Goal: Task Accomplishment & Management: Manage account settings

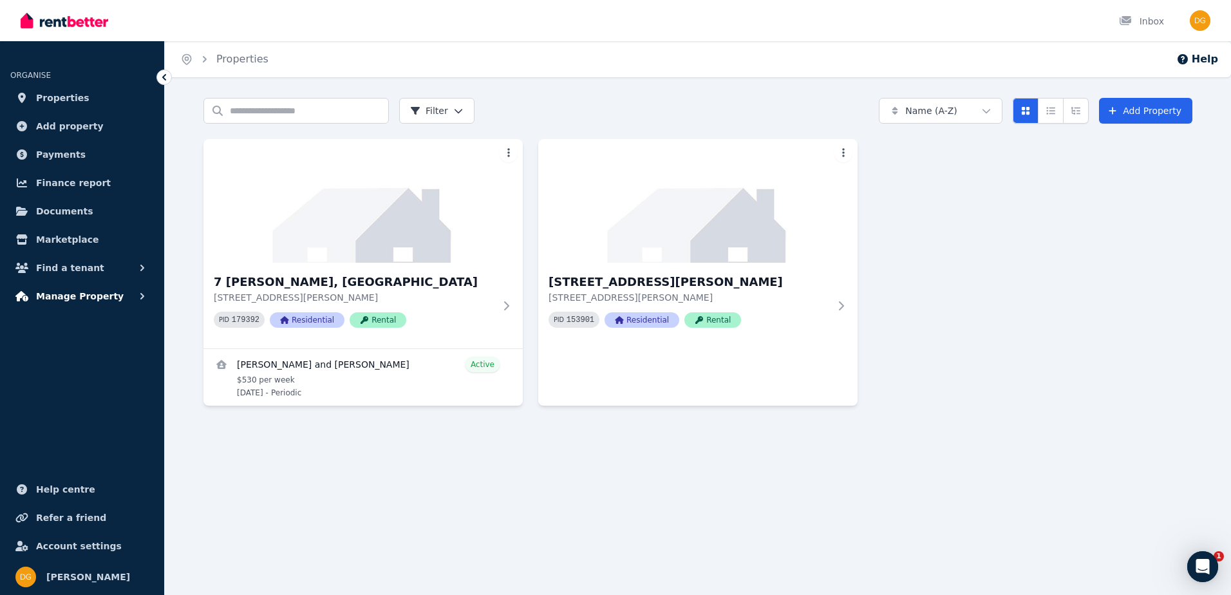
click at [100, 301] on span "Manage Property" at bounding box center [80, 295] width 88 height 15
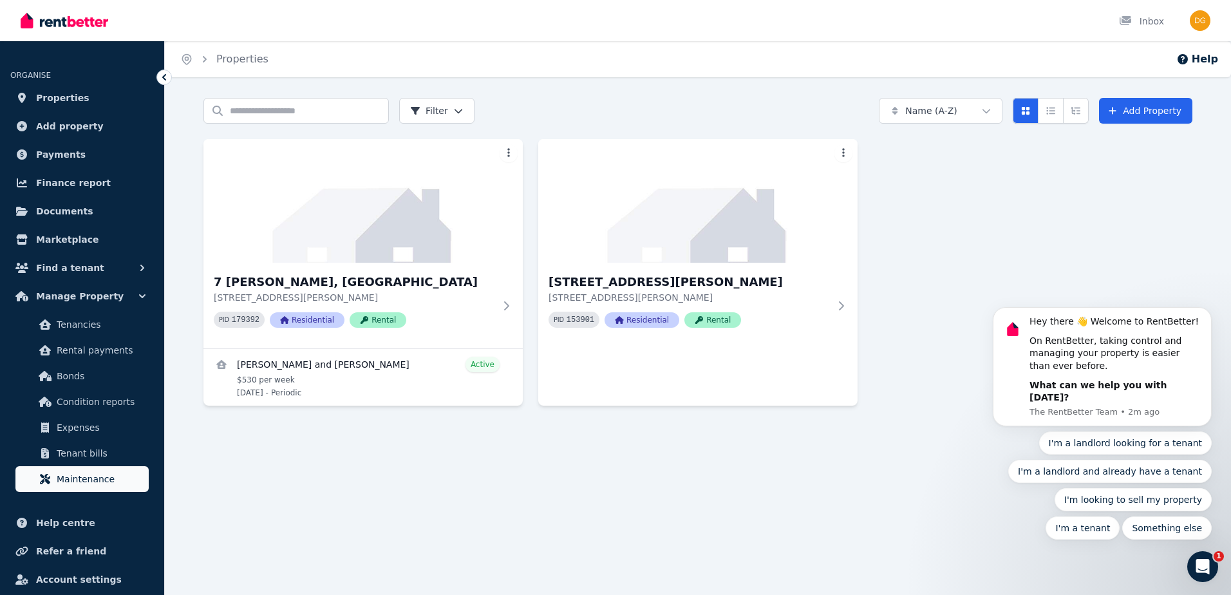
click at [111, 484] on span "Maintenance" at bounding box center [100, 478] width 87 height 15
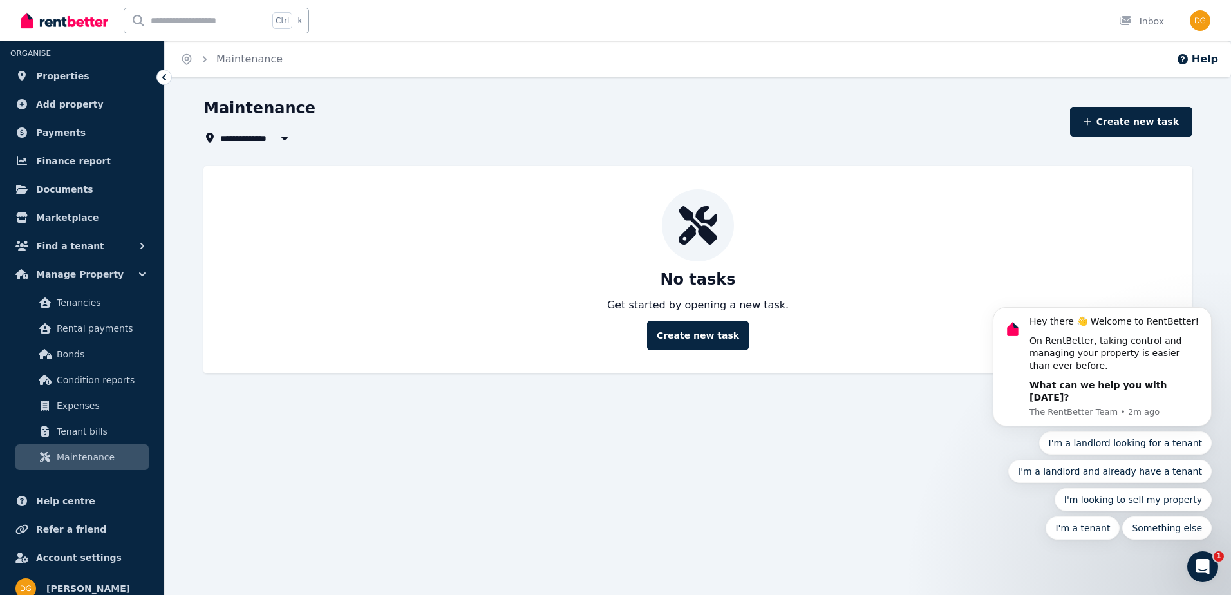
scroll to position [33, 0]
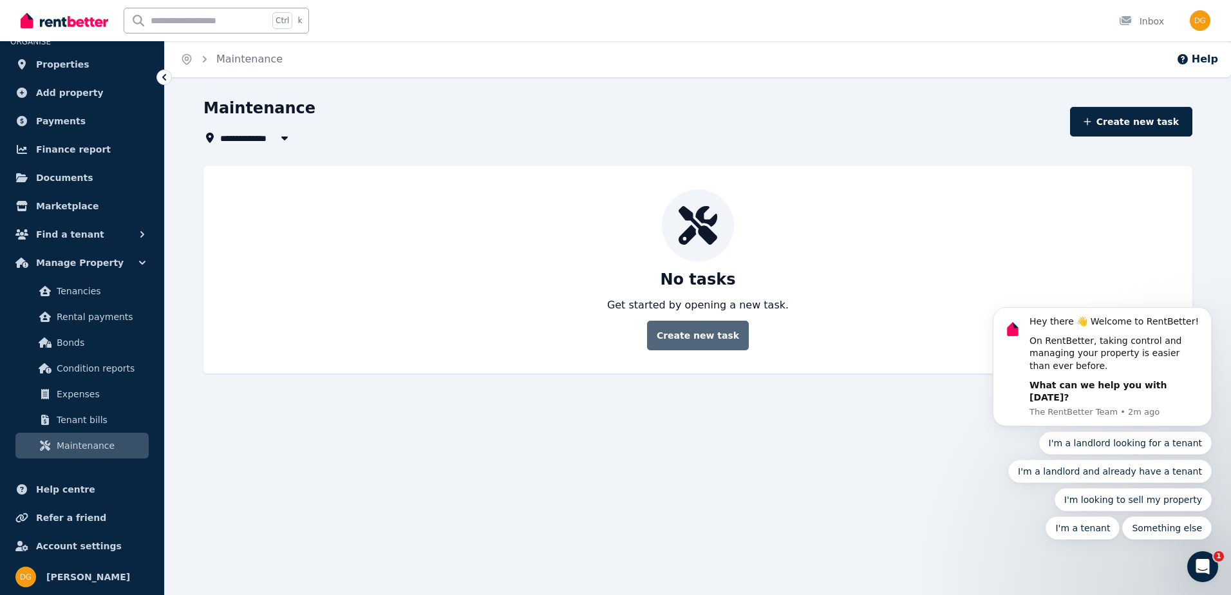
click at [705, 336] on button "Create new task" at bounding box center [698, 336] width 102 height 30
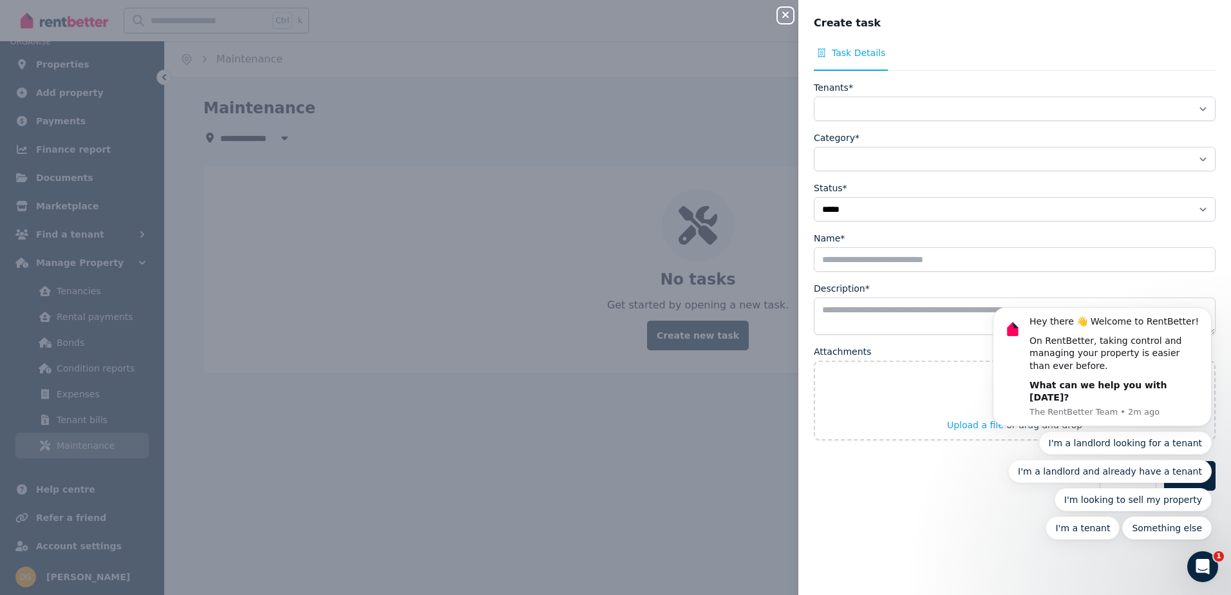
click at [1207, 14] on div "**********" at bounding box center [1014, 297] width 433 height 595
click at [504, 431] on div "**********" at bounding box center [615, 297] width 1231 height 595
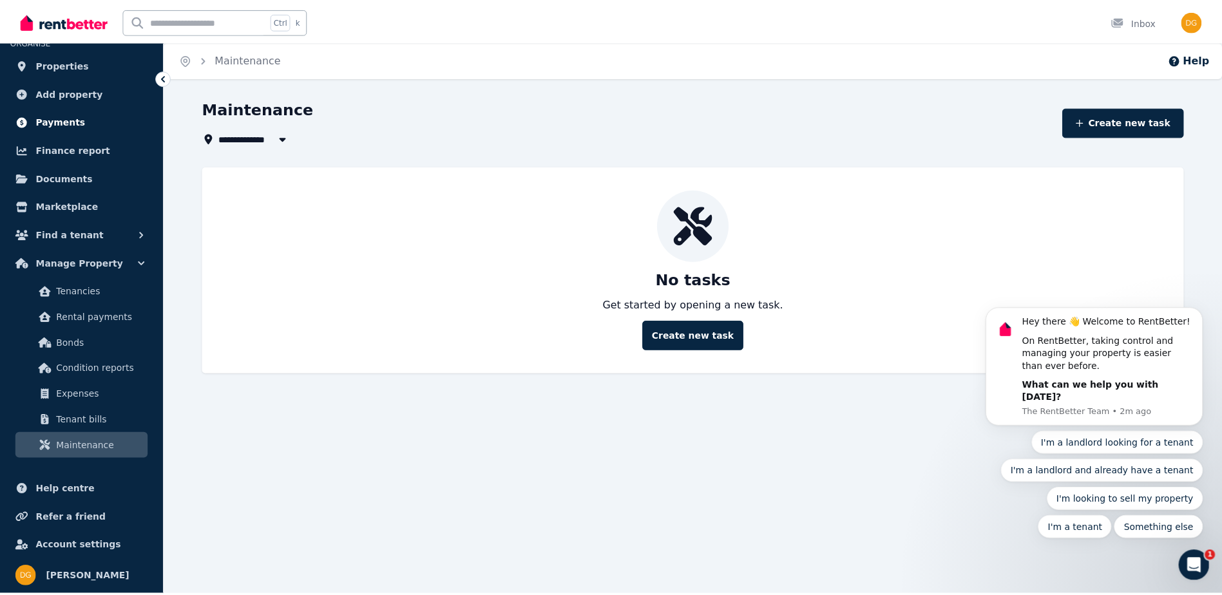
scroll to position [0, 0]
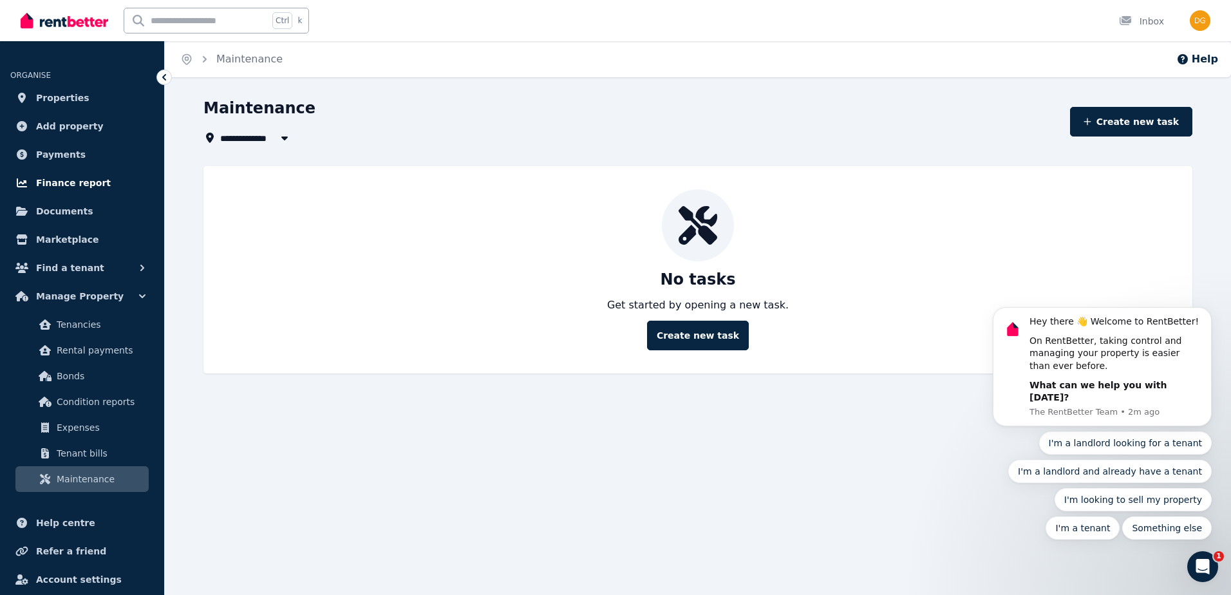
click at [86, 176] on span "Finance report" at bounding box center [73, 182] width 75 height 15
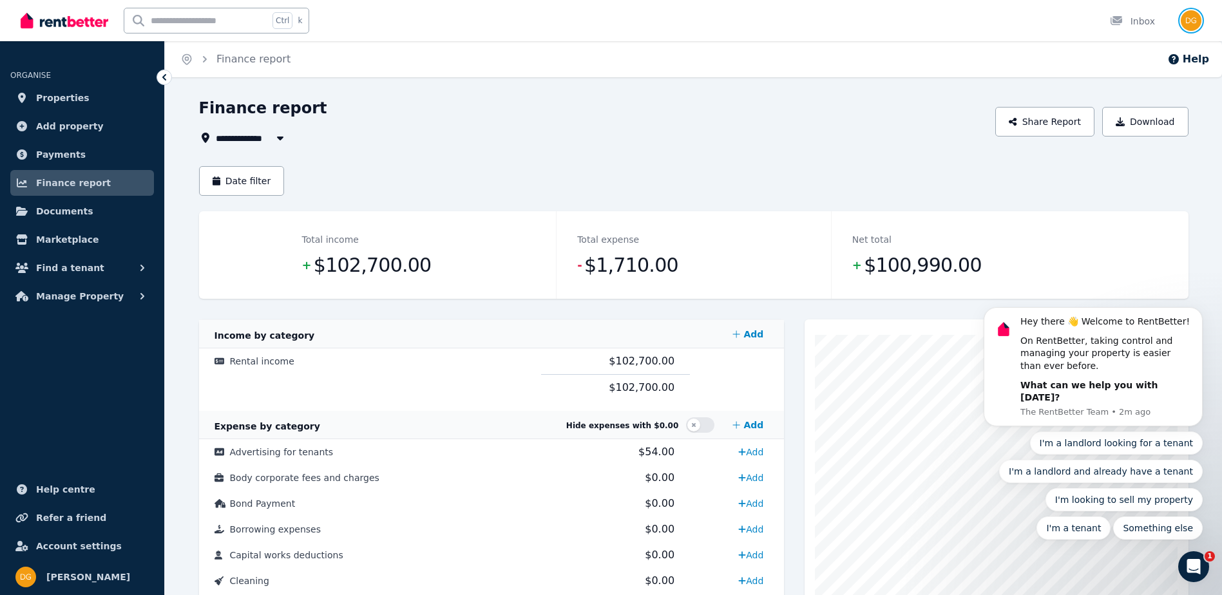
click at [1196, 17] on img "button" at bounding box center [1190, 20] width 21 height 21
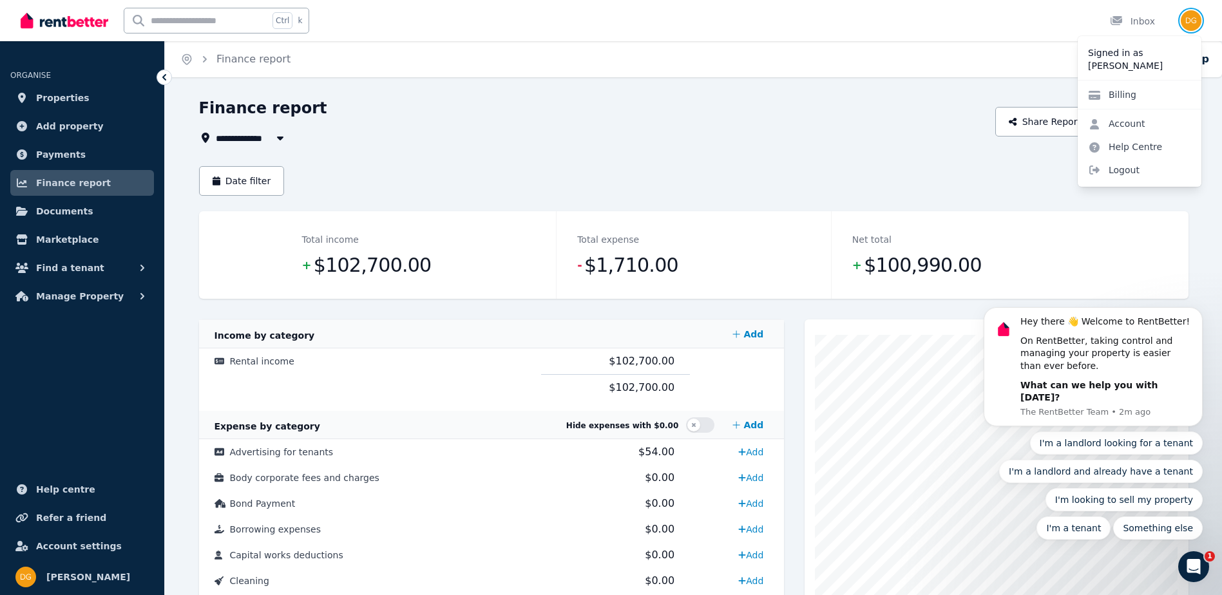
click at [1196, 17] on img "button" at bounding box center [1190, 20] width 21 height 21
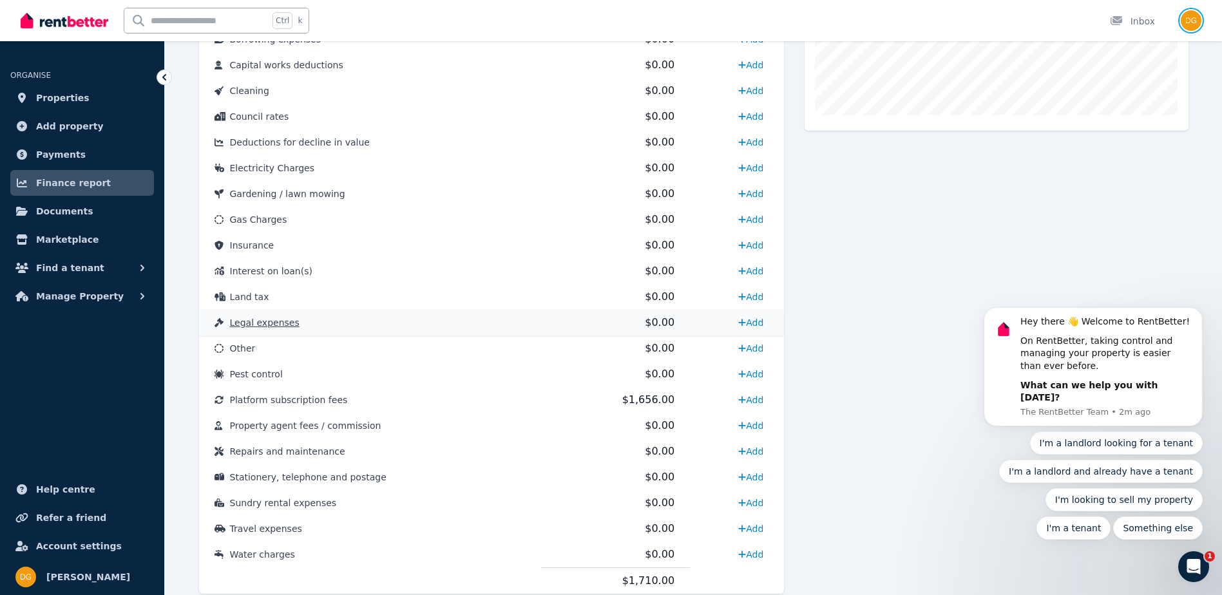
scroll to position [533, 0]
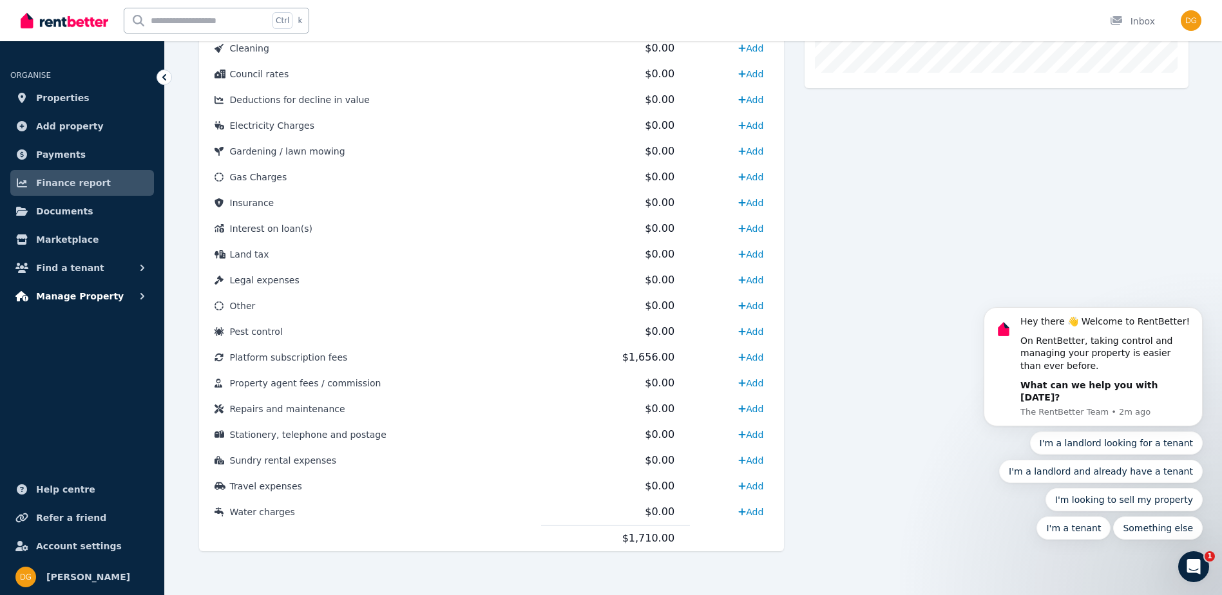
click at [99, 301] on span "Manage Property" at bounding box center [80, 295] width 88 height 15
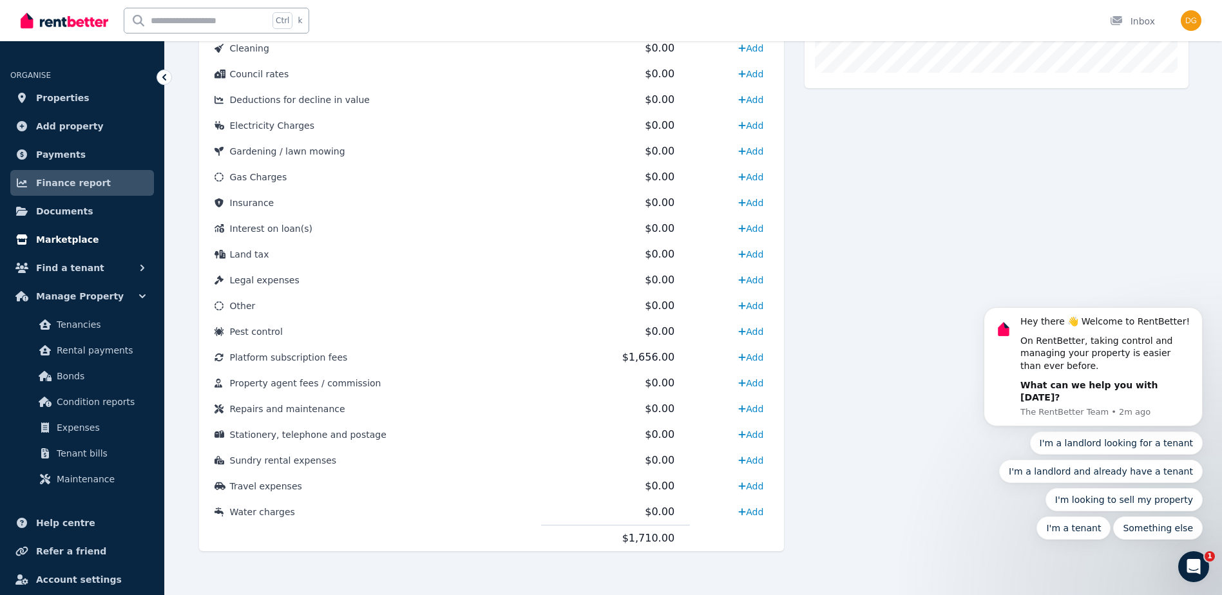
click at [82, 244] on span "Marketplace" at bounding box center [67, 239] width 62 height 15
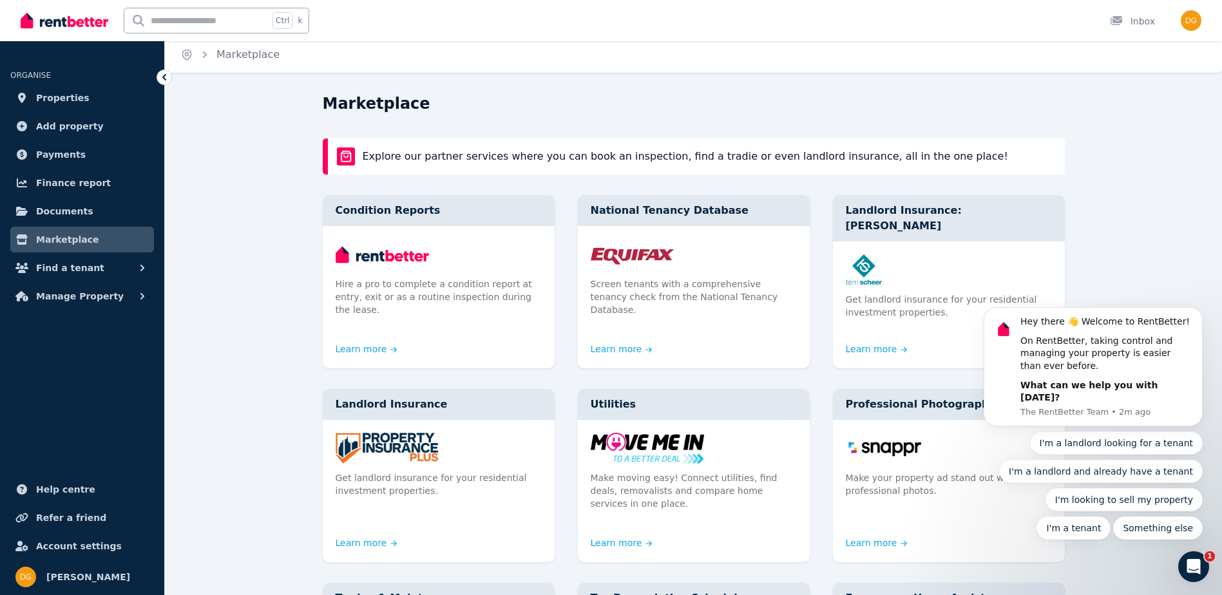
drag, startPoint x: 890, startPoint y: 116, endPoint x: 896, endPoint y: 126, distance: 12.1
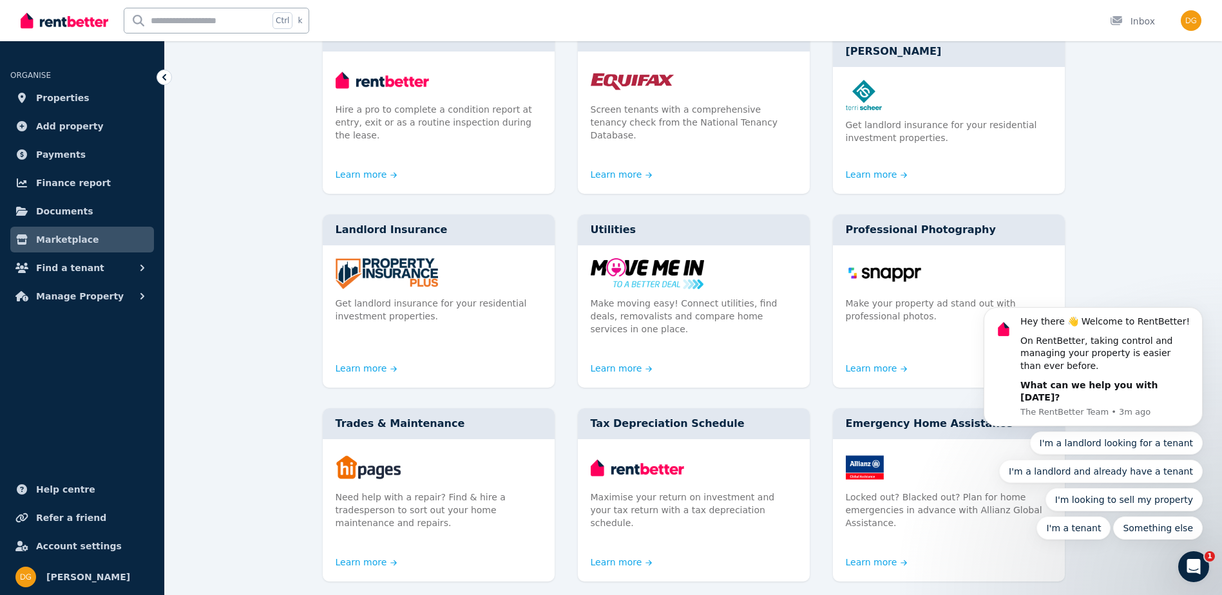
scroll to position [188, 0]
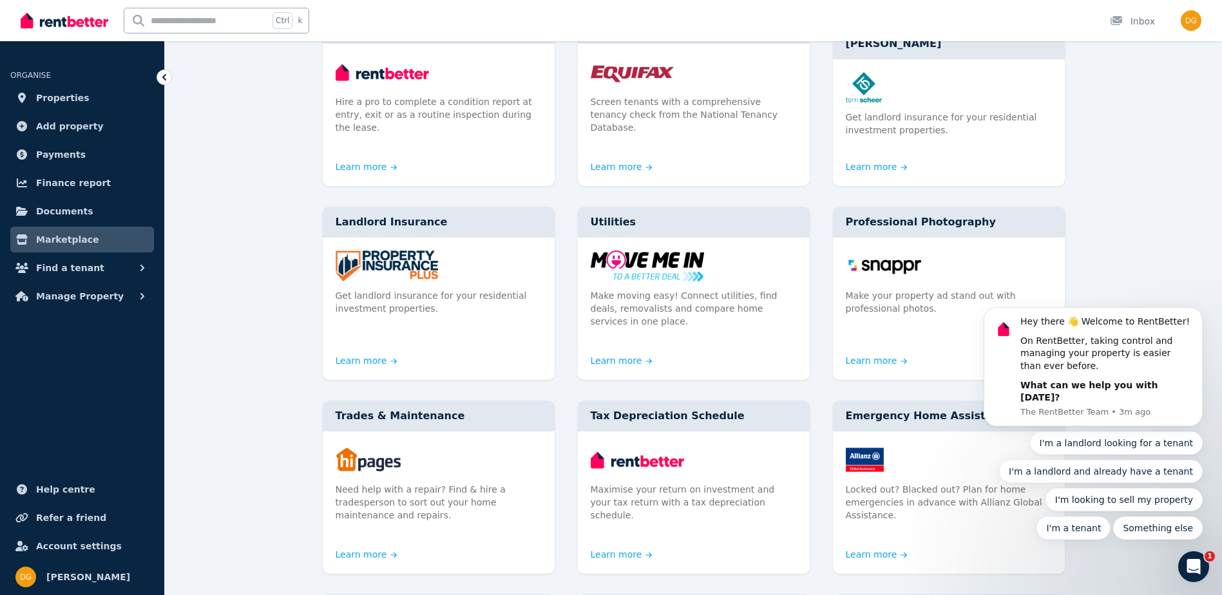
drag, startPoint x: 1137, startPoint y: 207, endPoint x: 1153, endPoint y: 239, distance: 35.1
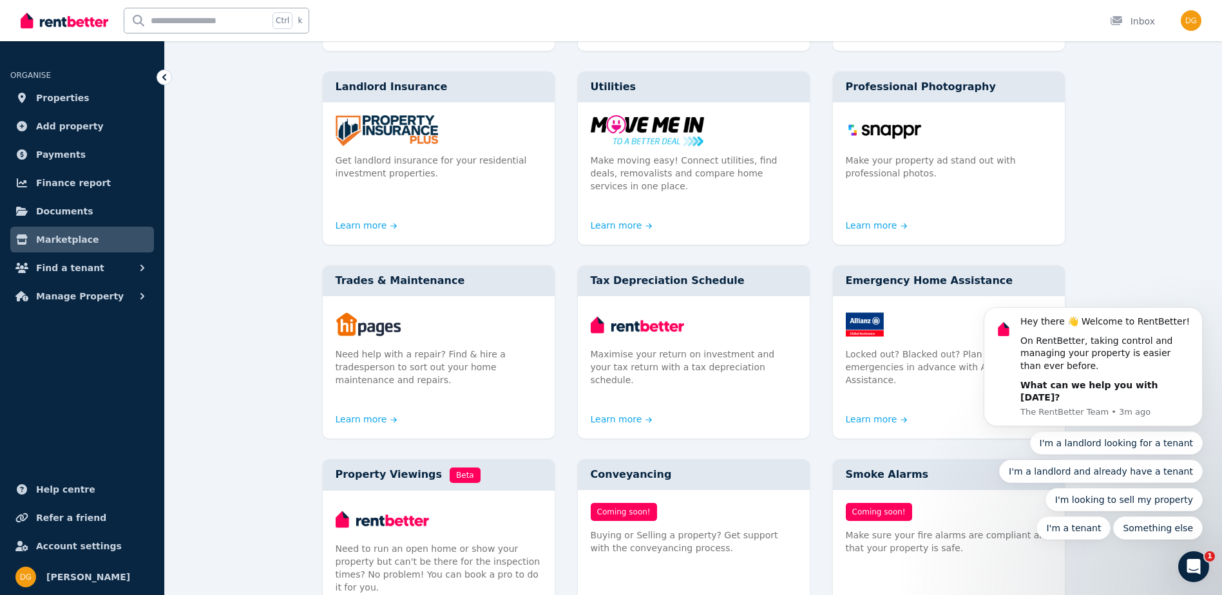
scroll to position [337, 0]
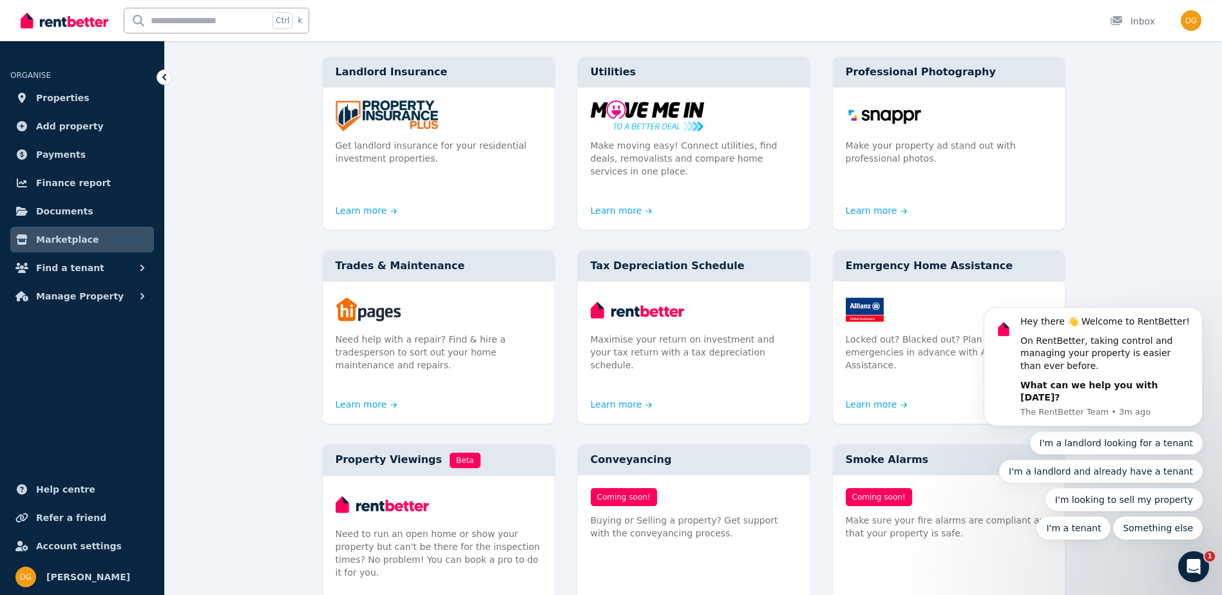
drag, startPoint x: 1151, startPoint y: 147, endPoint x: 1164, endPoint y: 178, distance: 33.2
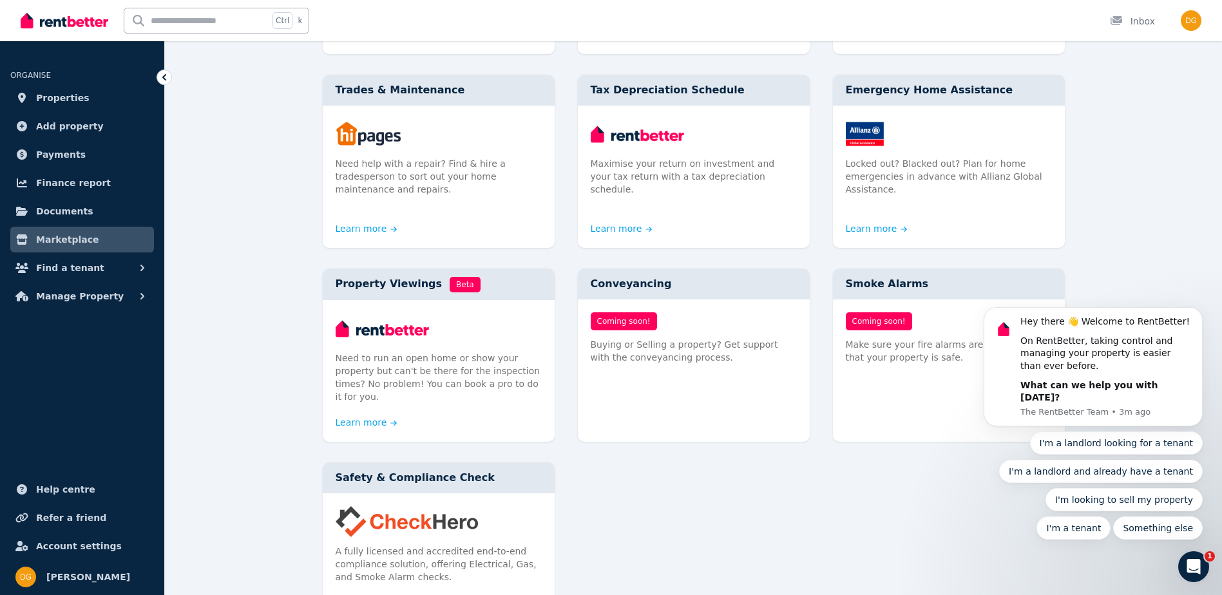
drag, startPoint x: 1084, startPoint y: 252, endPoint x: 1098, endPoint y: 274, distance: 25.7
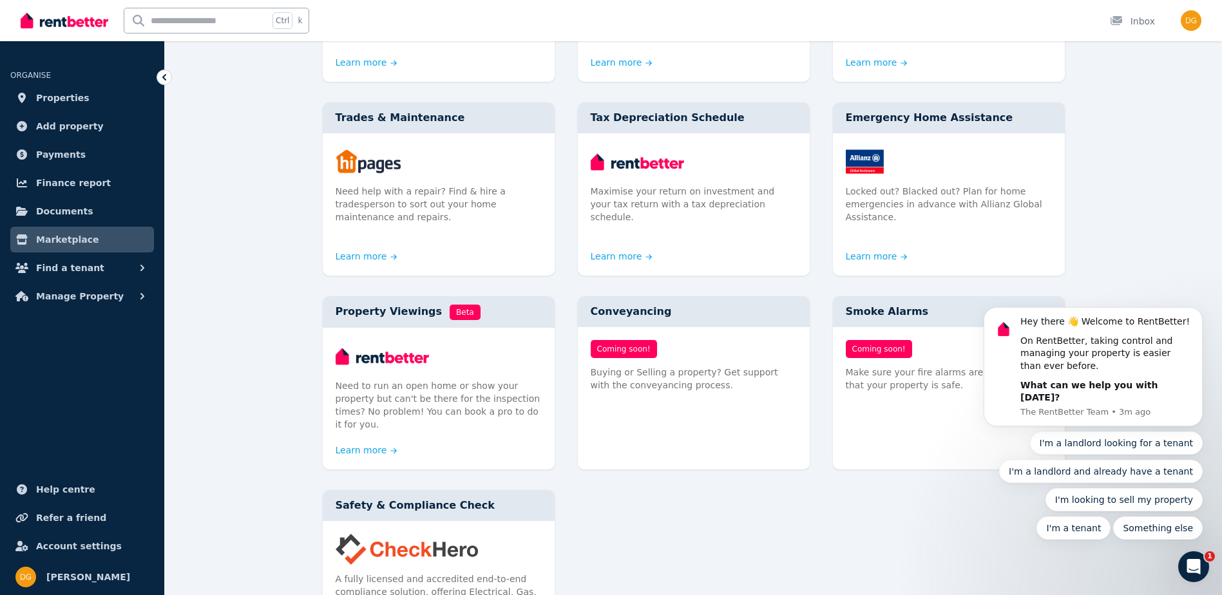
scroll to position [477, 0]
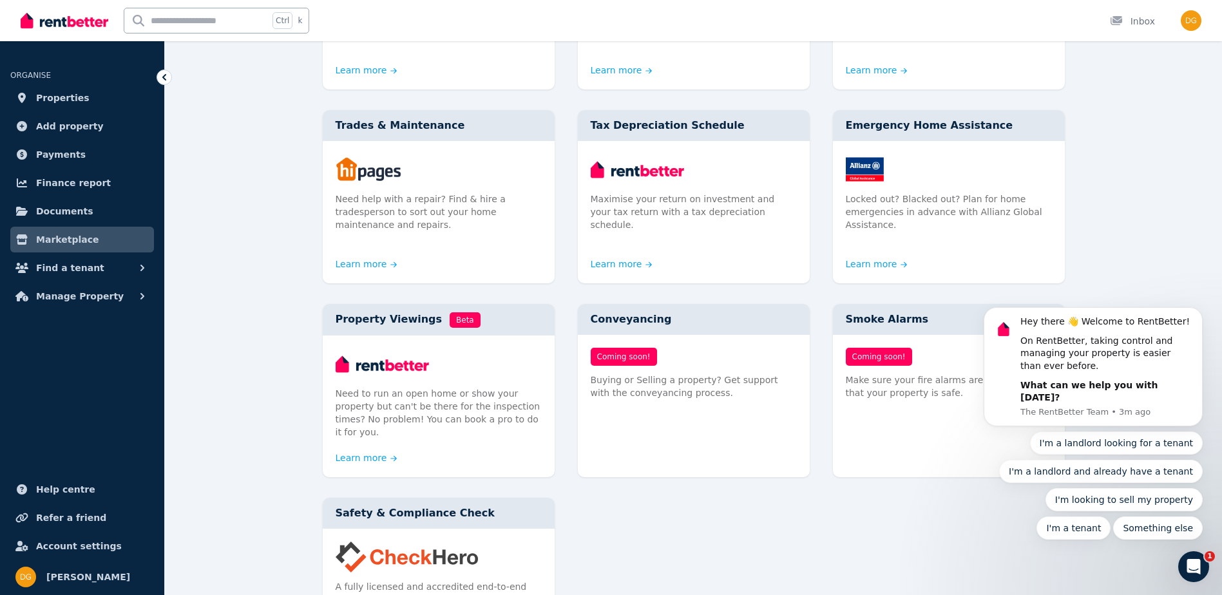
drag, startPoint x: 781, startPoint y: 471, endPoint x: 770, endPoint y: 444, distance: 29.2
click at [361, 254] on link "Learn more" at bounding box center [366, 260] width 62 height 13
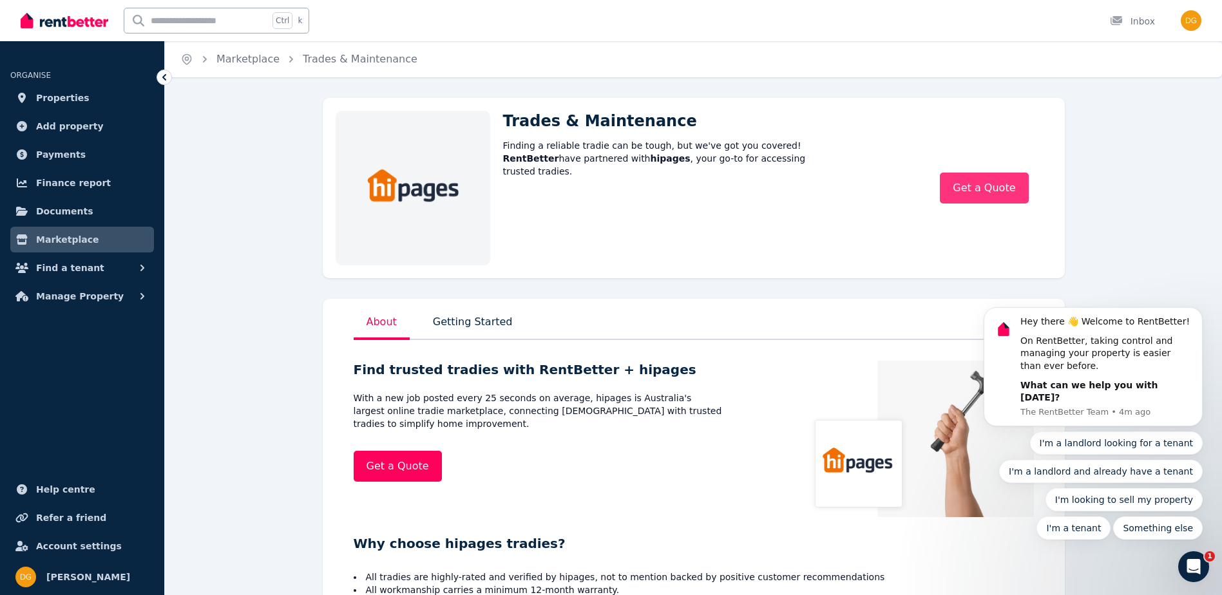
click at [983, 188] on link "Get a Quote" at bounding box center [983, 188] width 88 height 31
click at [66, 249] on link "Marketplace" at bounding box center [82, 240] width 144 height 26
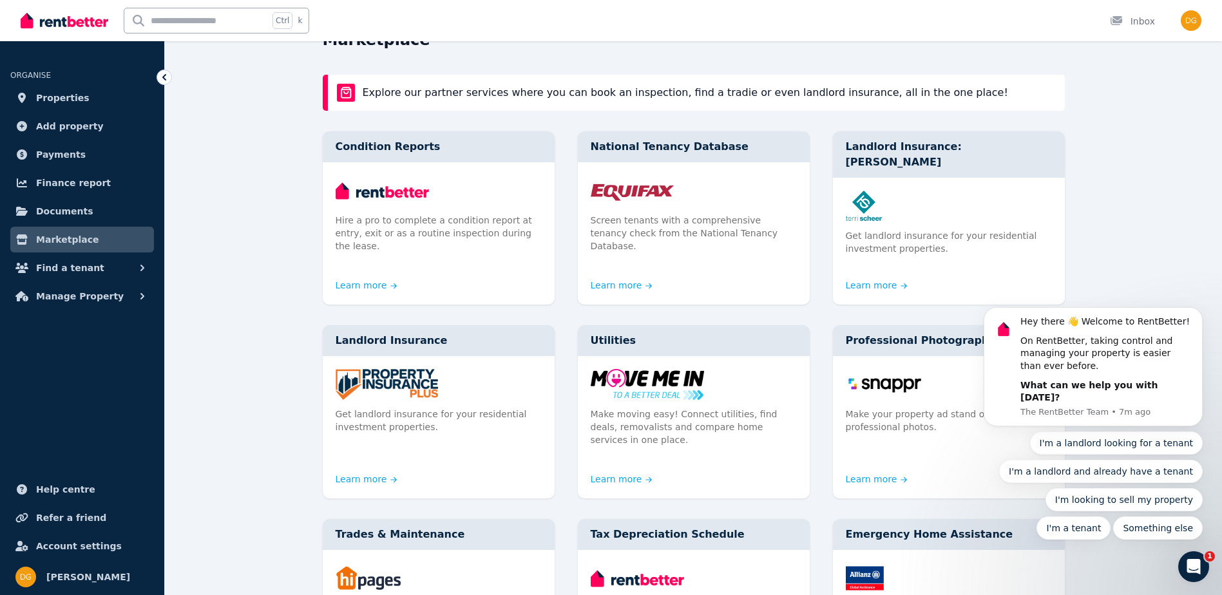
scroll to position [87, 0]
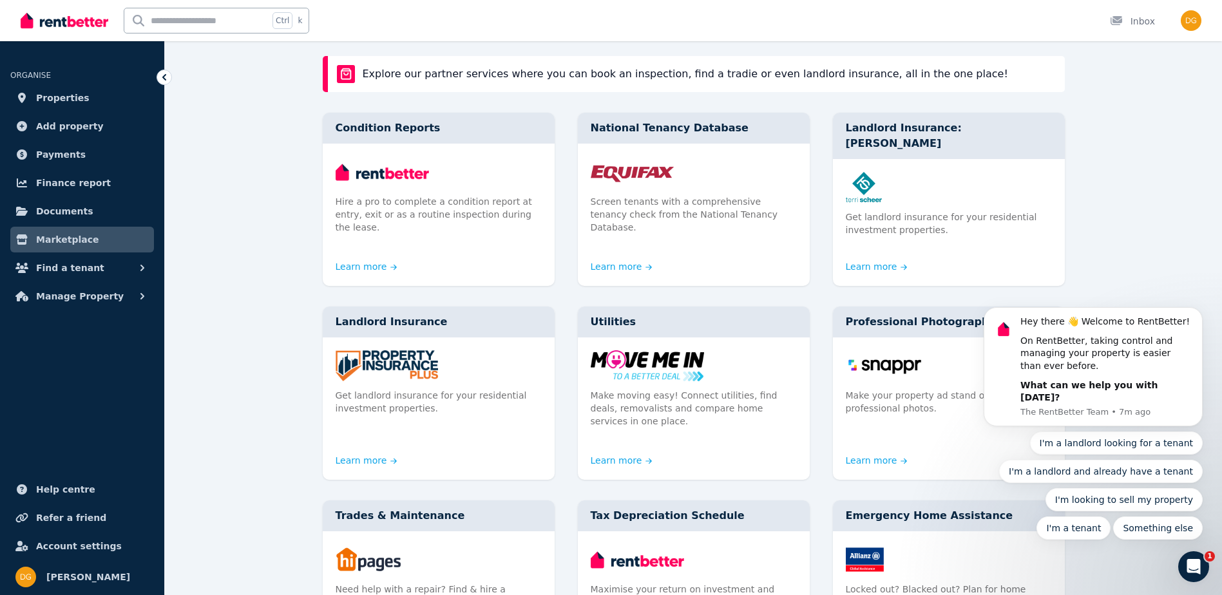
drag, startPoint x: 2041, startPoint y: 370, endPoint x: 1091, endPoint y: 211, distance: 962.3
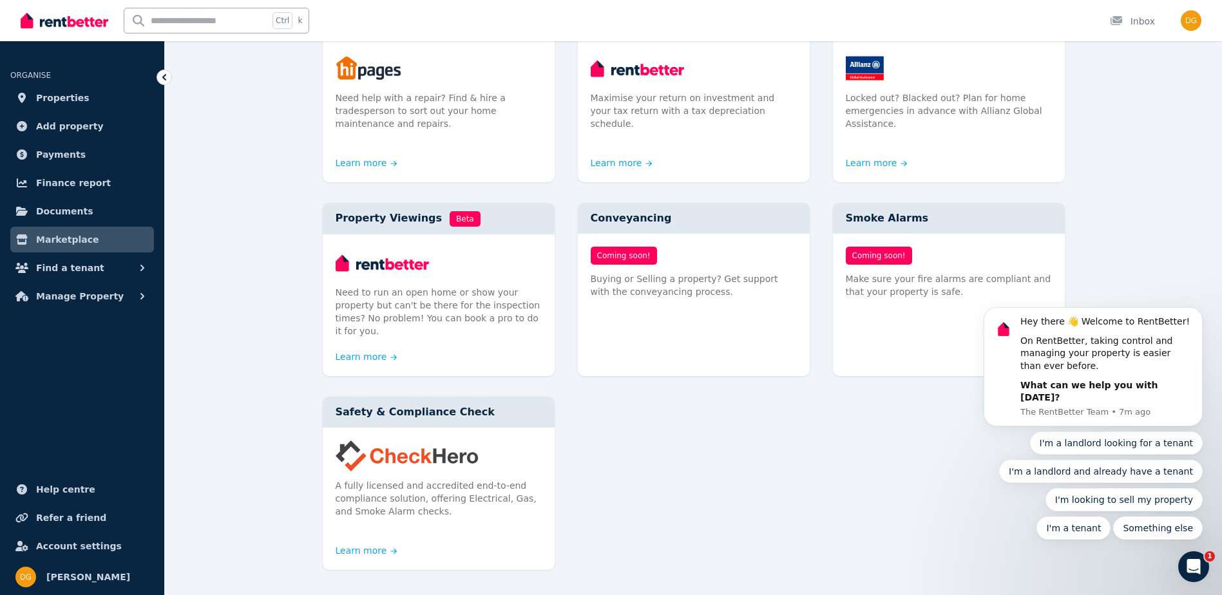
drag, startPoint x: 2086, startPoint y: 359, endPoint x: 999, endPoint y: 264, distance: 1091.1
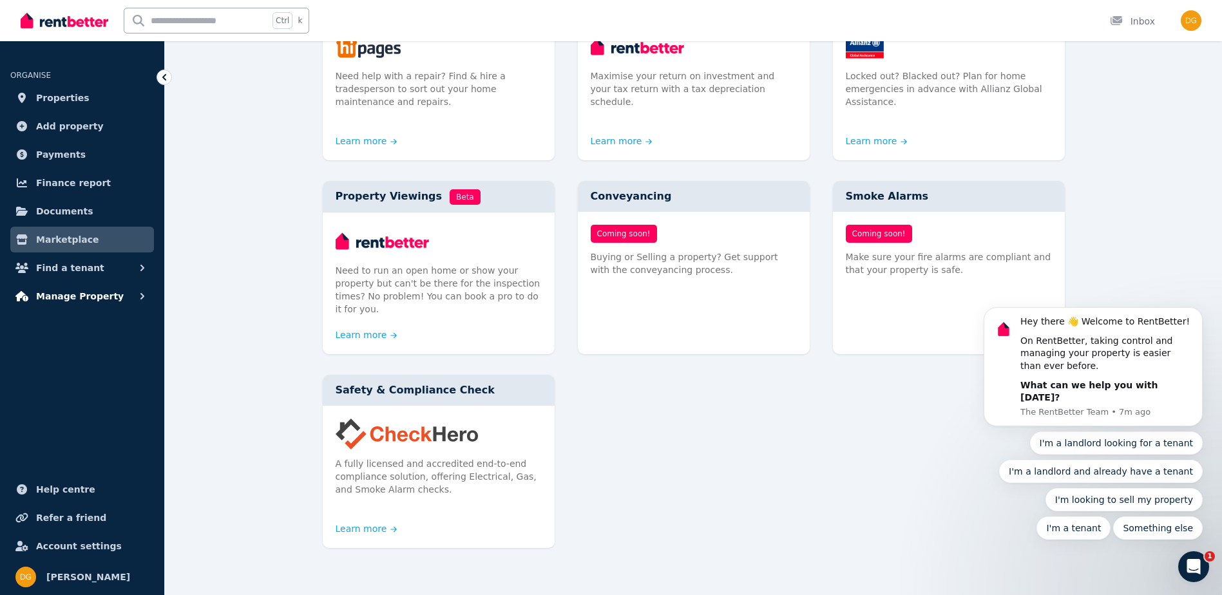
click at [129, 305] on button "Manage Property" at bounding box center [82, 296] width 144 height 26
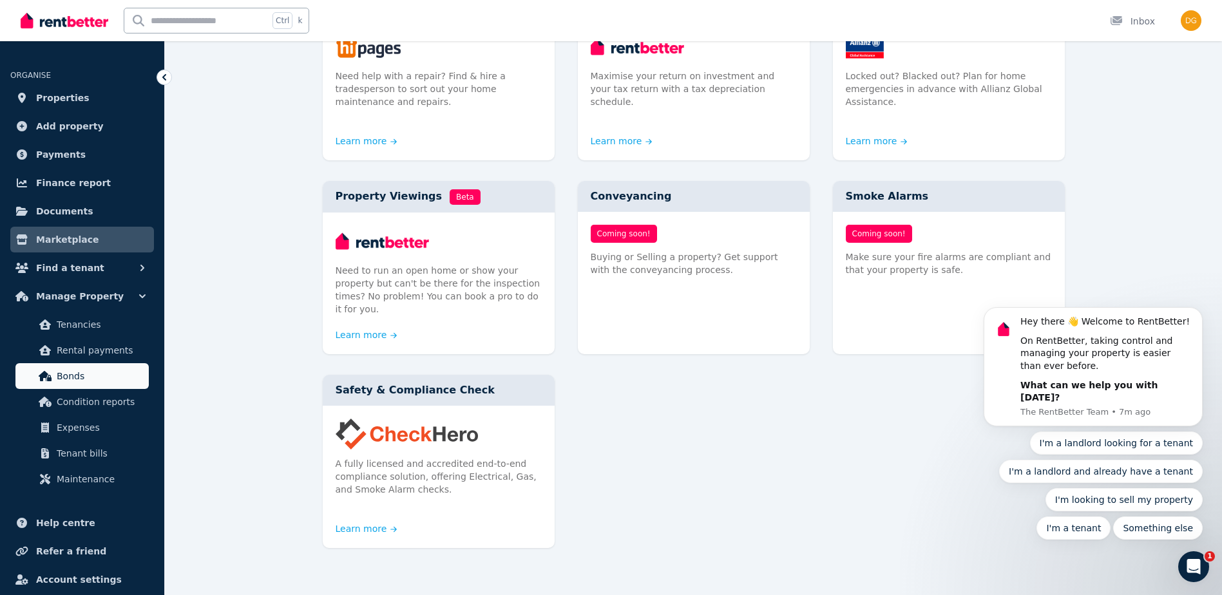
click at [90, 368] on link "Bonds" at bounding box center [81, 376] width 133 height 26
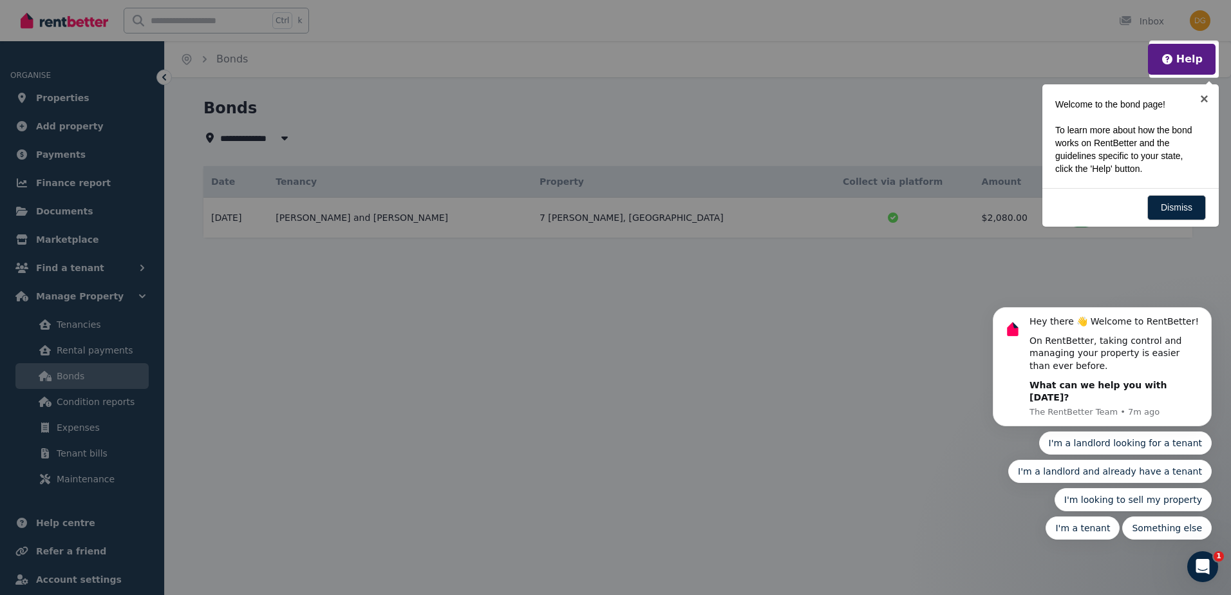
click at [735, 350] on div at bounding box center [615, 297] width 1231 height 595
click at [1207, 105] on link "×" at bounding box center [1204, 98] width 29 height 29
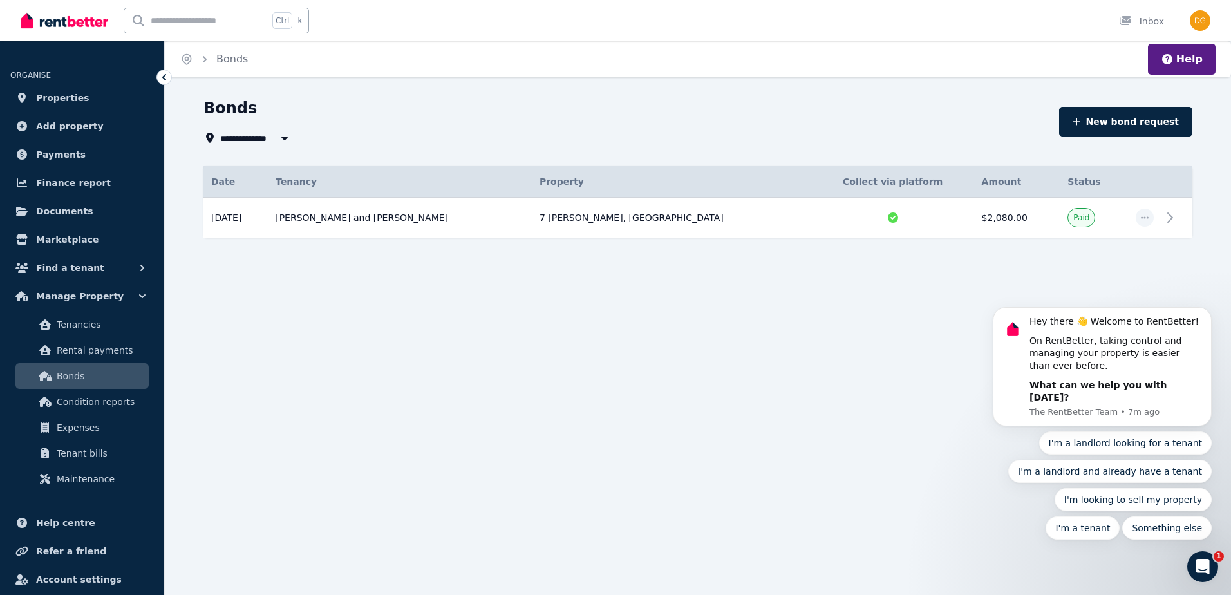
click at [1168, 219] on body "Hey there 👋 Welcome to RentBetter! On RentBetter, taking control and managing y…" at bounding box center [1102, 376] width 247 height 357
click at [1167, 218] on body "Hey there 👋 Welcome to RentBetter! On RentBetter, taking control and managing y…" at bounding box center [1102, 376] width 247 height 357
click at [1162, 216] on body "Hey there 👋 Welcome to RentBetter! On RentBetter, taking control and managing y…" at bounding box center [1102, 376] width 247 height 357
click at [867, 221] on div at bounding box center [893, 217] width 147 height 13
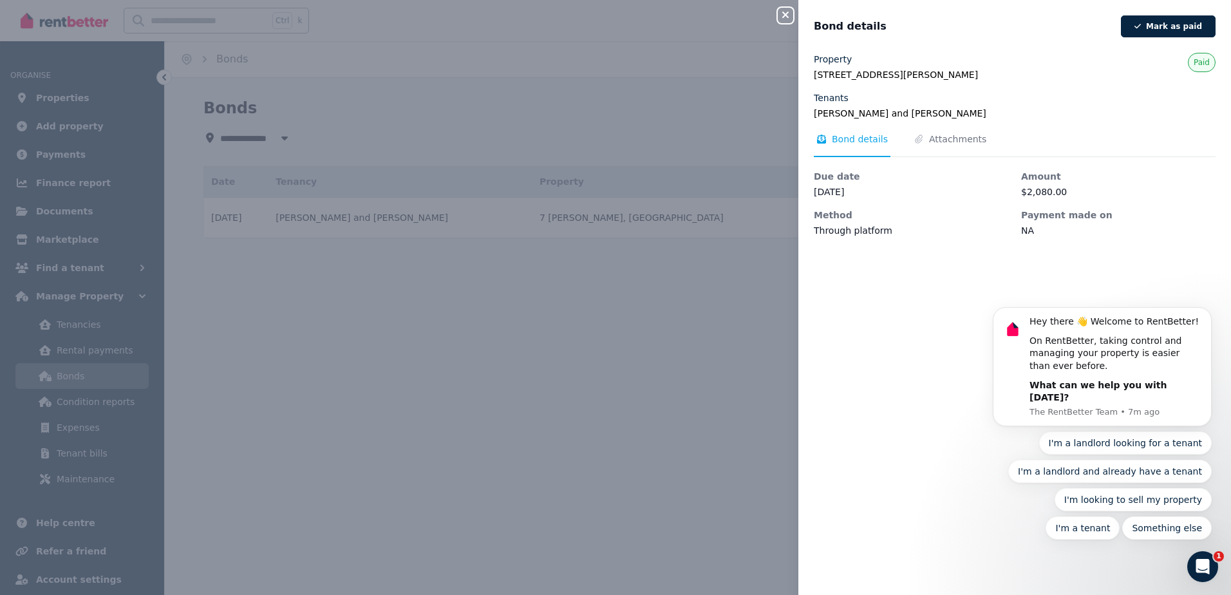
click at [785, 10] on button "Close panel" at bounding box center [785, 15] width 15 height 15
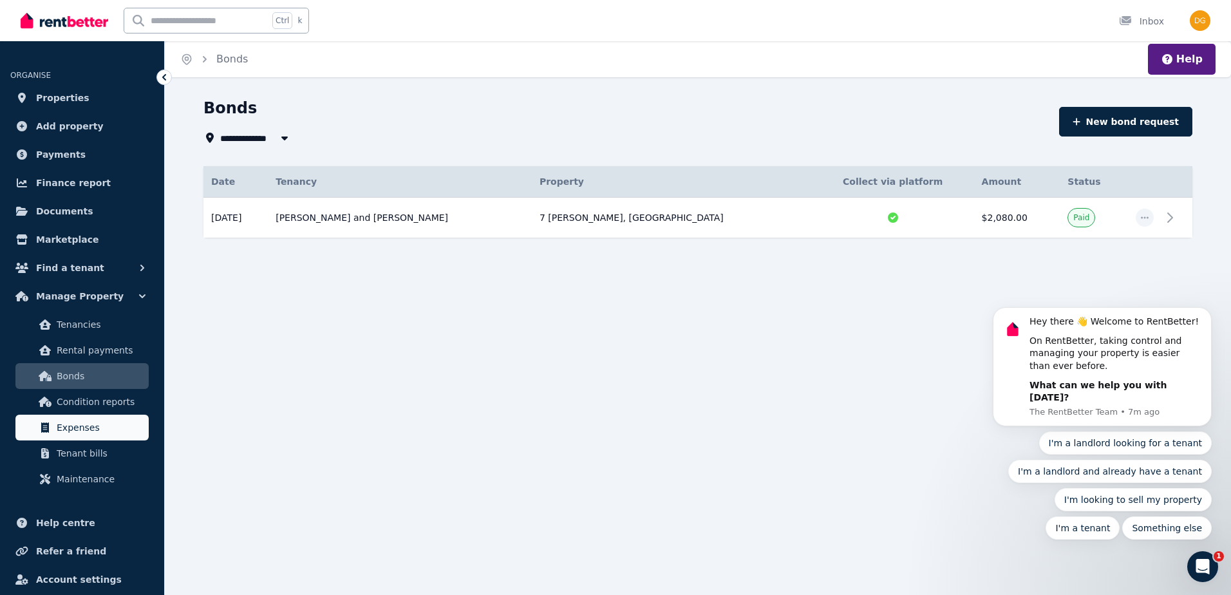
click at [111, 422] on span "Expenses" at bounding box center [100, 427] width 87 height 15
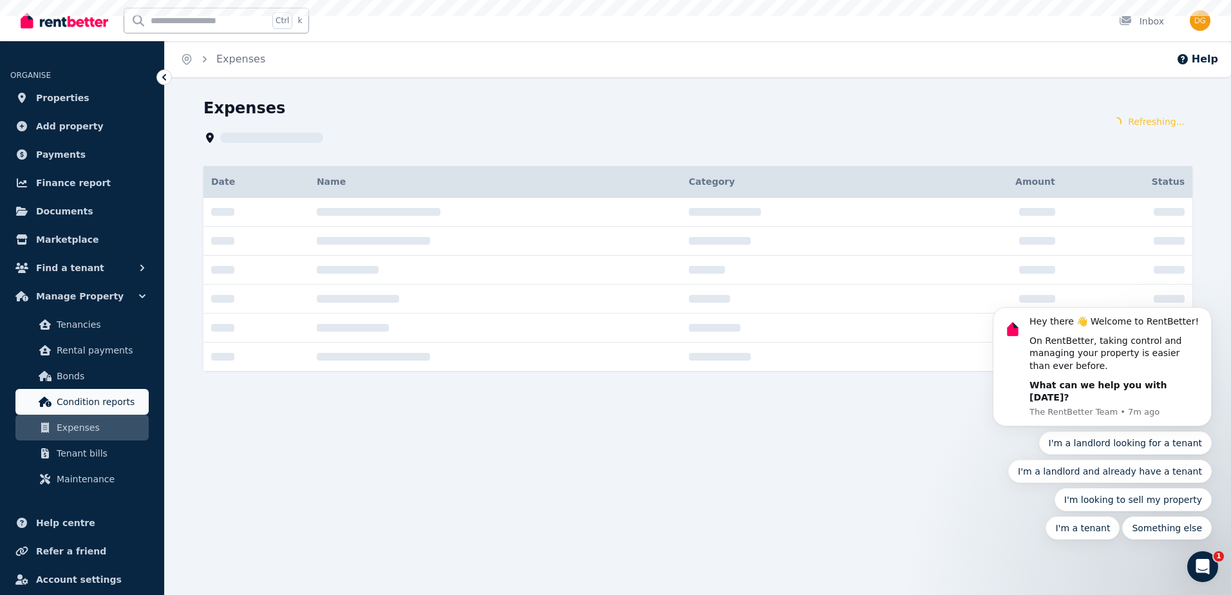
click at [114, 411] on link "Condition reports" at bounding box center [81, 402] width 133 height 26
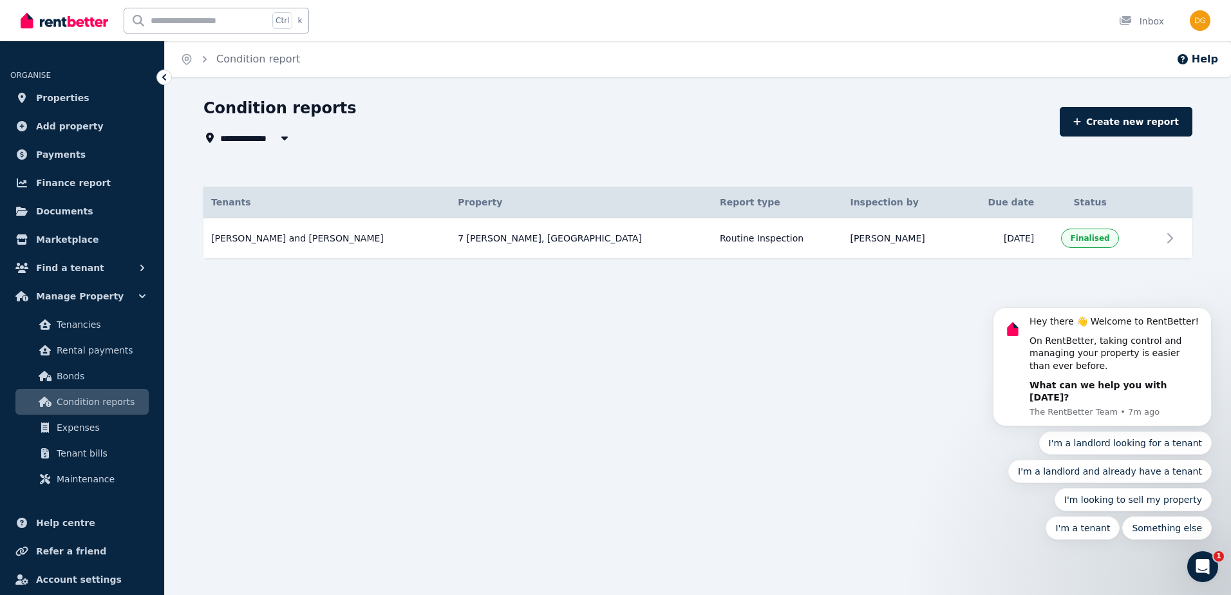
click at [536, 462] on div "**********" at bounding box center [615, 297] width 1231 height 595
click at [126, 480] on span "Maintenance" at bounding box center [100, 478] width 87 height 15
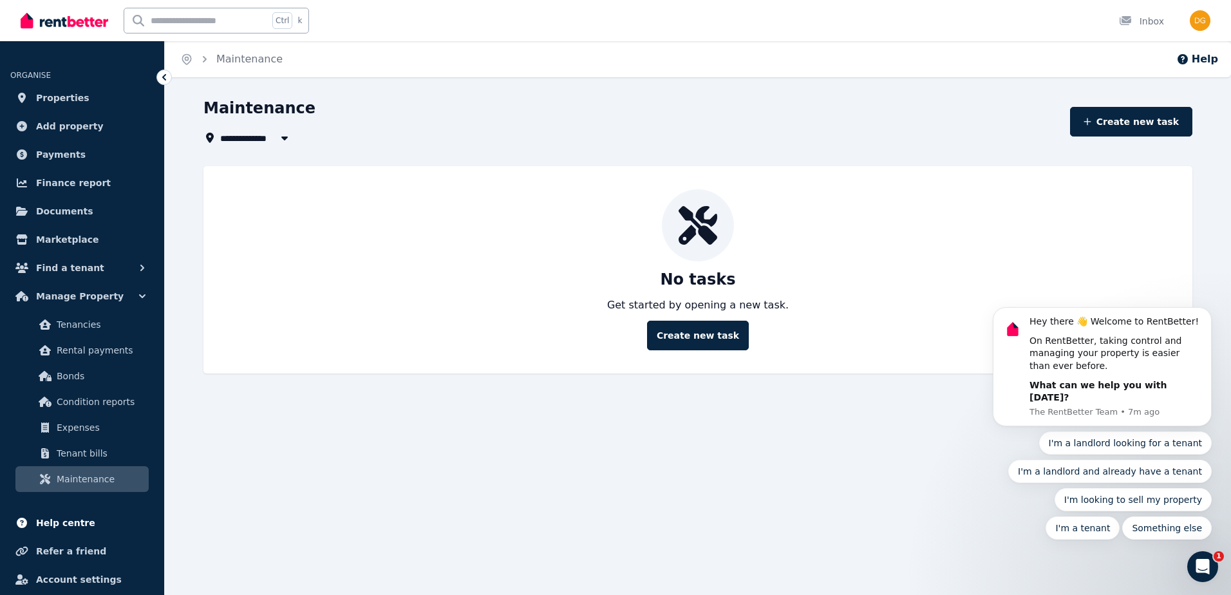
click at [90, 518] on link "Help centre" at bounding box center [82, 523] width 144 height 26
